Goal: Task Accomplishment & Management: Manage account settings

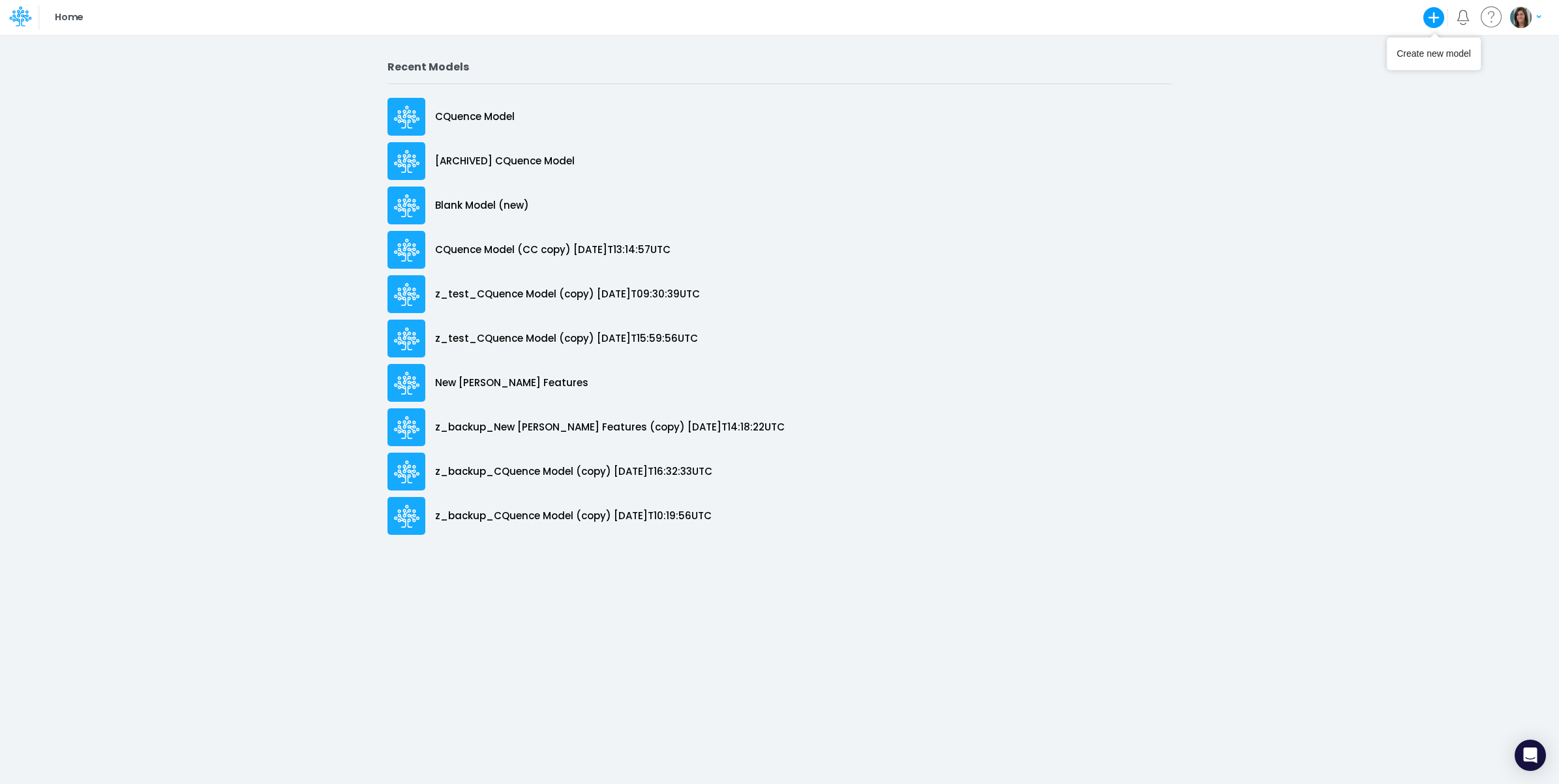
click at [1533, 14] on button "button" at bounding box center [1525, 17] width 32 height 23
click at [1476, 74] on button "Log out" at bounding box center [1473, 77] width 140 height 20
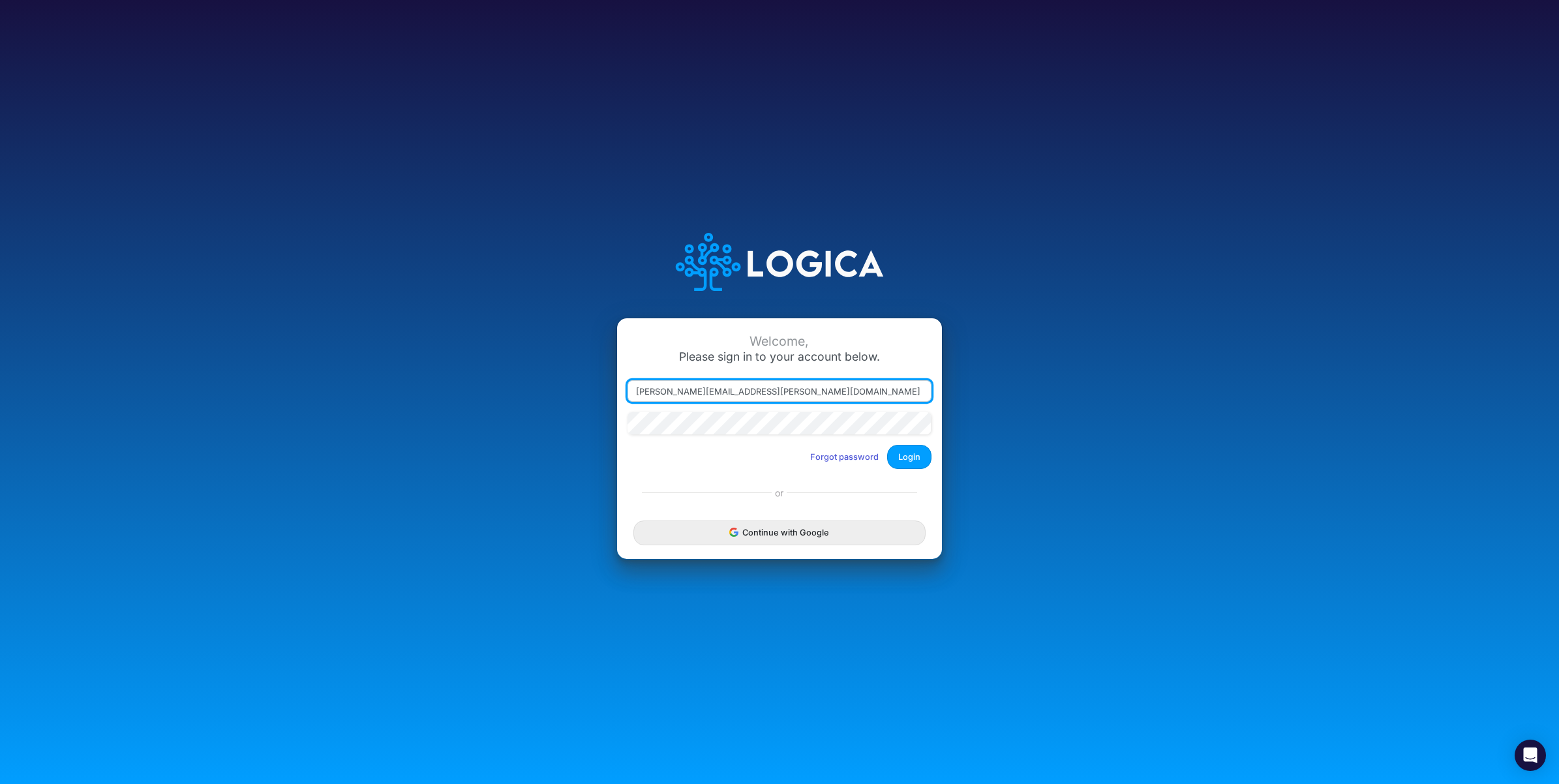
drag, startPoint x: 696, startPoint y: 395, endPoint x: 862, endPoint y: 398, distance: 166.0
click at [860, 400] on input "carissa.castro@logica.cloud" at bounding box center [779, 392] width 304 height 23
type input "carissa.castro+rp@logica.cloud"
click at [907, 455] on button "Login" at bounding box center [909, 457] width 44 height 24
